Goal: Navigation & Orientation: Go to known website

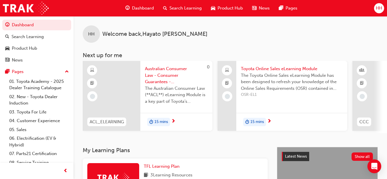
click at [380, 7] on span "HH" at bounding box center [379, 8] width 6 height 7
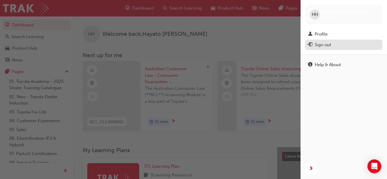
click at [336, 44] on div "Sign out" at bounding box center [343, 44] width 71 height 7
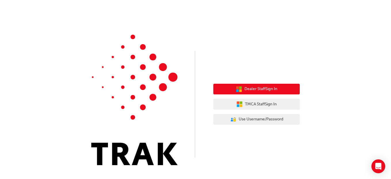
click at [268, 88] on span "Dealer Staff Sign In" at bounding box center [261, 89] width 33 height 7
